Goal: Task Accomplishment & Management: Manage account settings

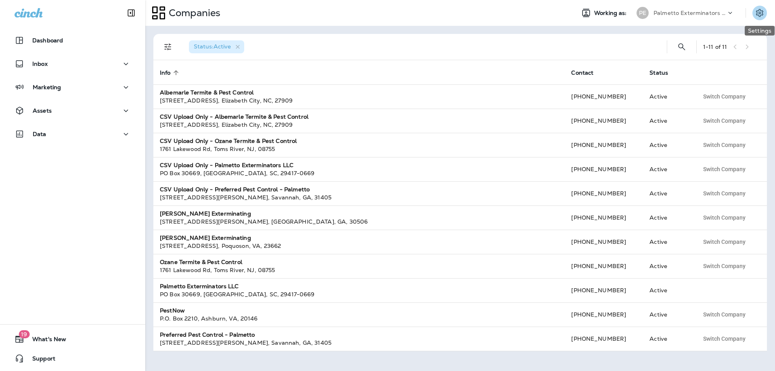
click at [756, 13] on icon "Settings" at bounding box center [760, 13] width 10 height 10
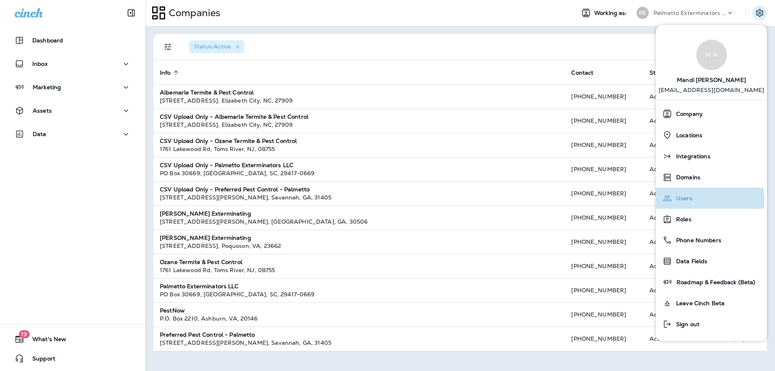
click at [687, 201] on span "Users" at bounding box center [682, 198] width 20 height 7
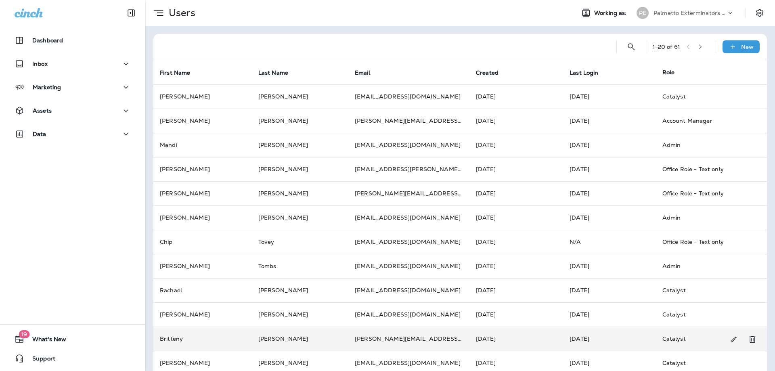
click at [170, 339] on td "Britteny" at bounding box center [202, 339] width 98 height 24
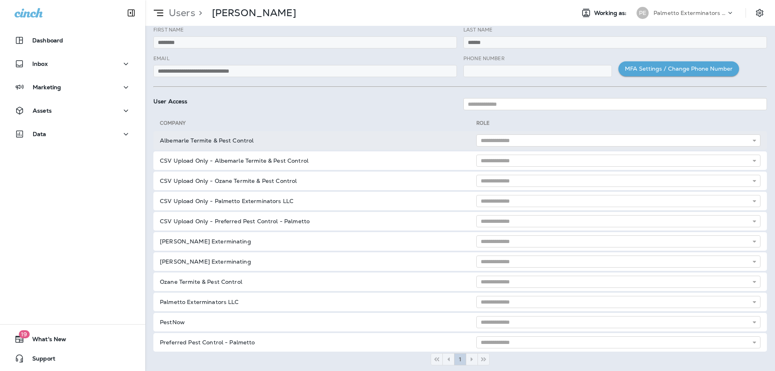
scroll to position [10, 0]
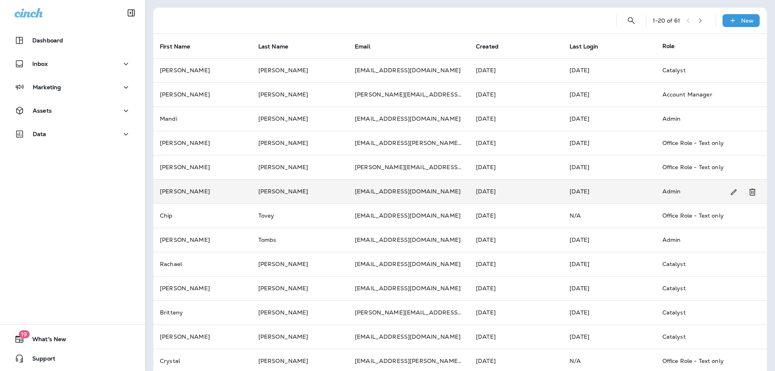
scroll to position [40, 0]
